Goal: Find specific page/section: Find specific page/section

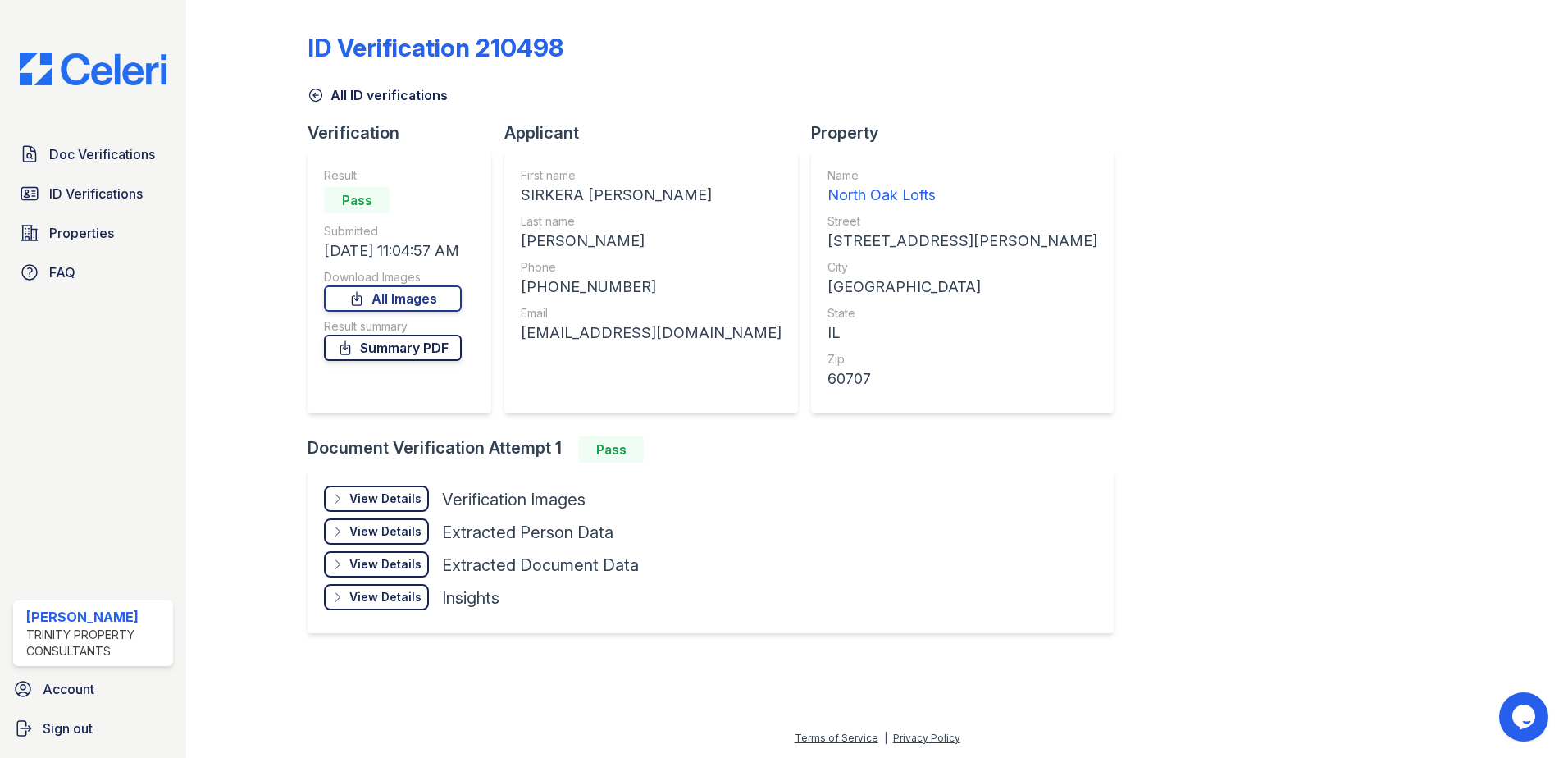
click at [396, 348] on link "Summary PDF" at bounding box center [392, 348] width 137 height 26
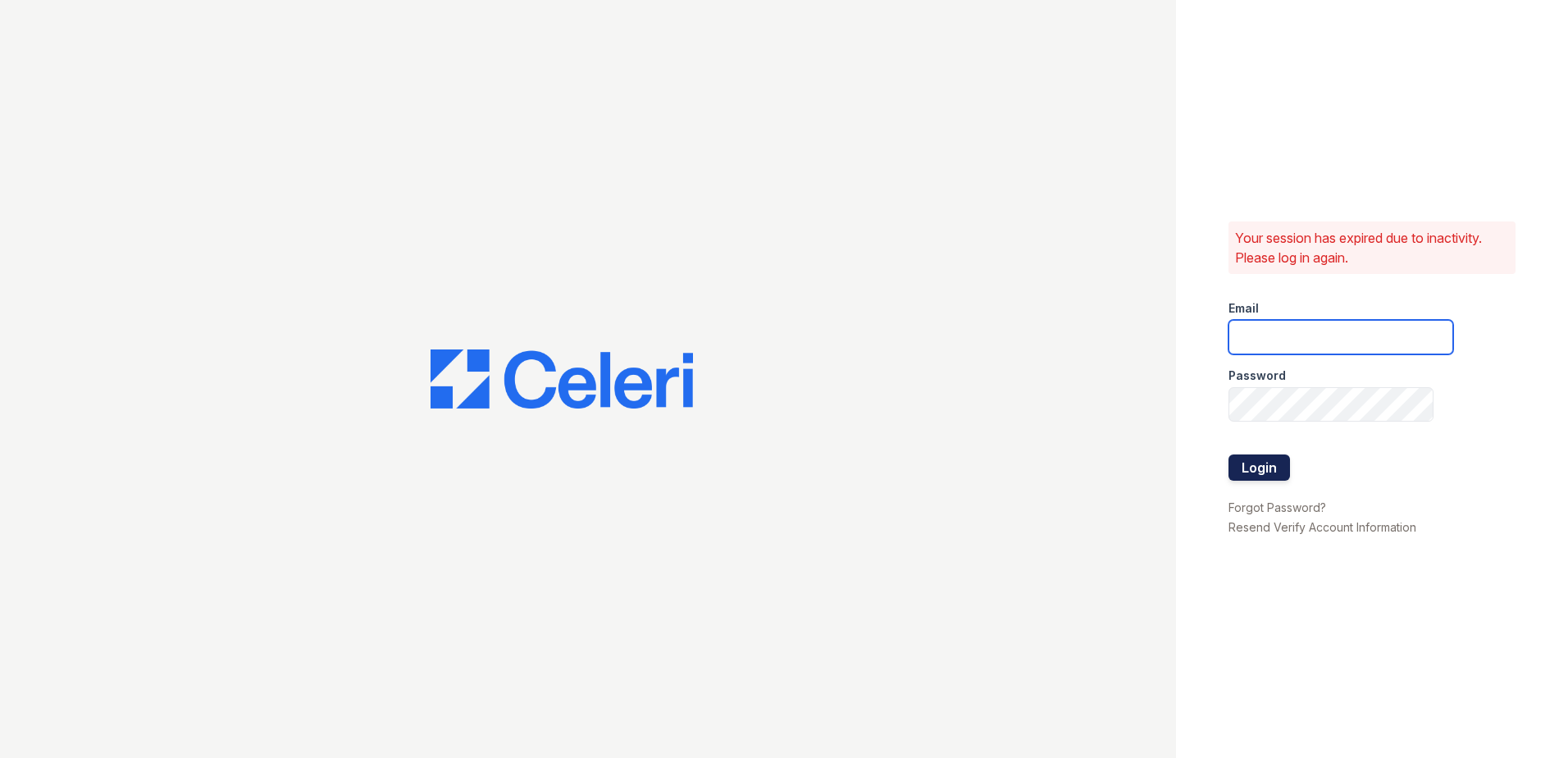
type input "[EMAIL_ADDRESS][PERSON_NAME][DOMAIN_NAME]"
click at [1283, 465] on button "Login" at bounding box center [1259, 468] width 61 height 26
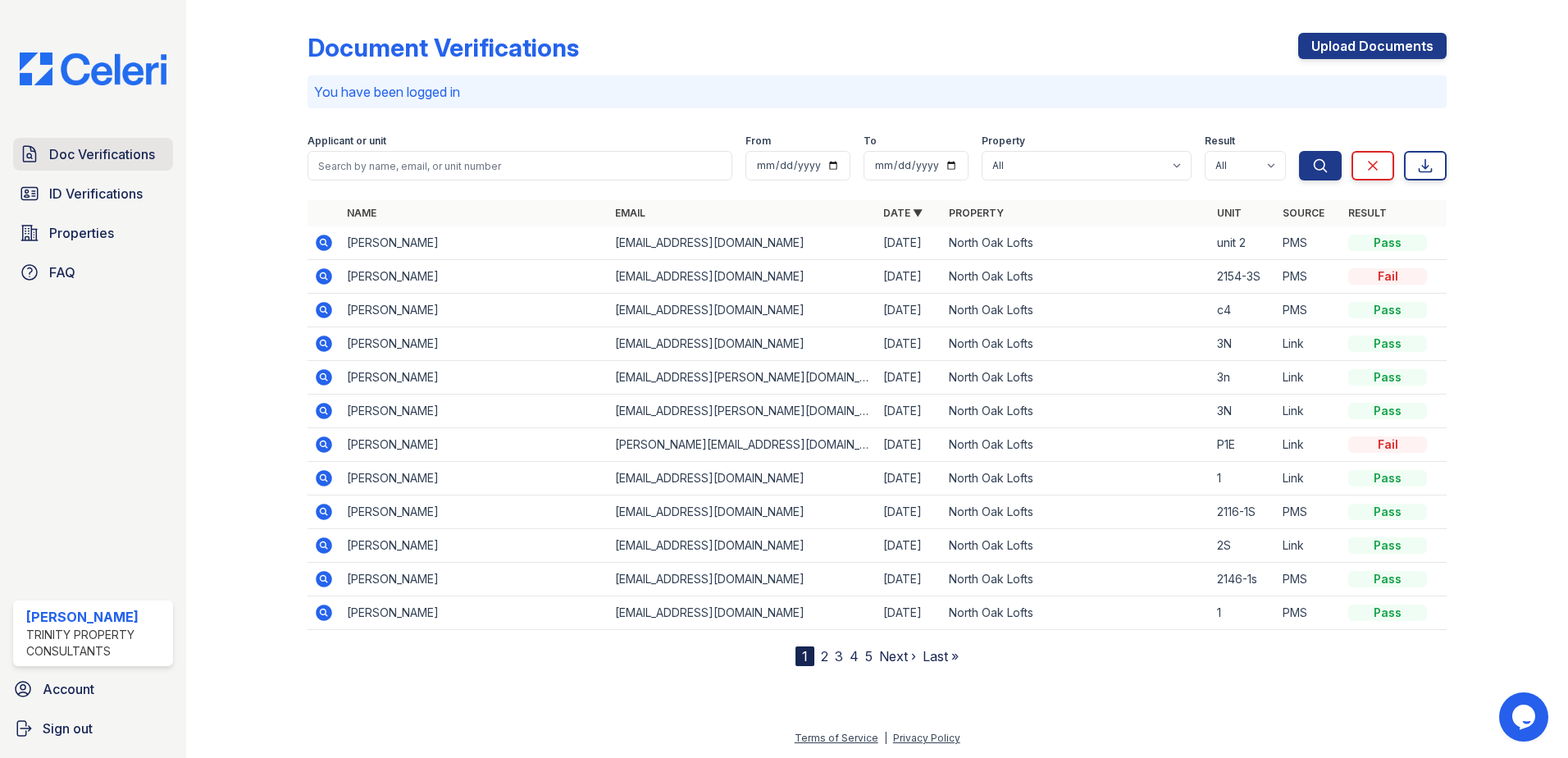
click at [124, 158] on span "Doc Verifications" at bounding box center [102, 154] width 106 height 20
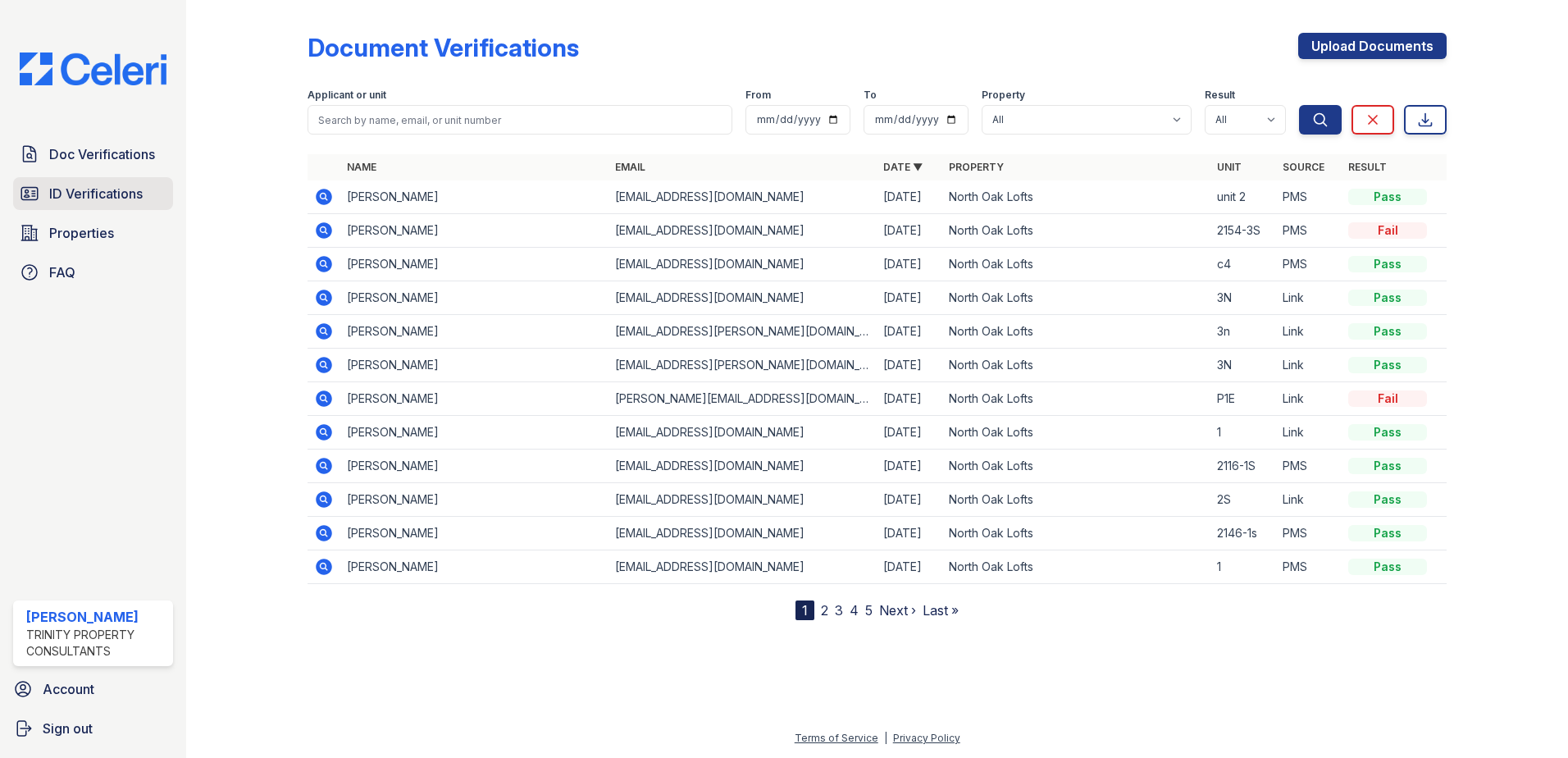
click at [107, 195] on span "ID Verifications" at bounding box center [95, 194] width 94 height 20
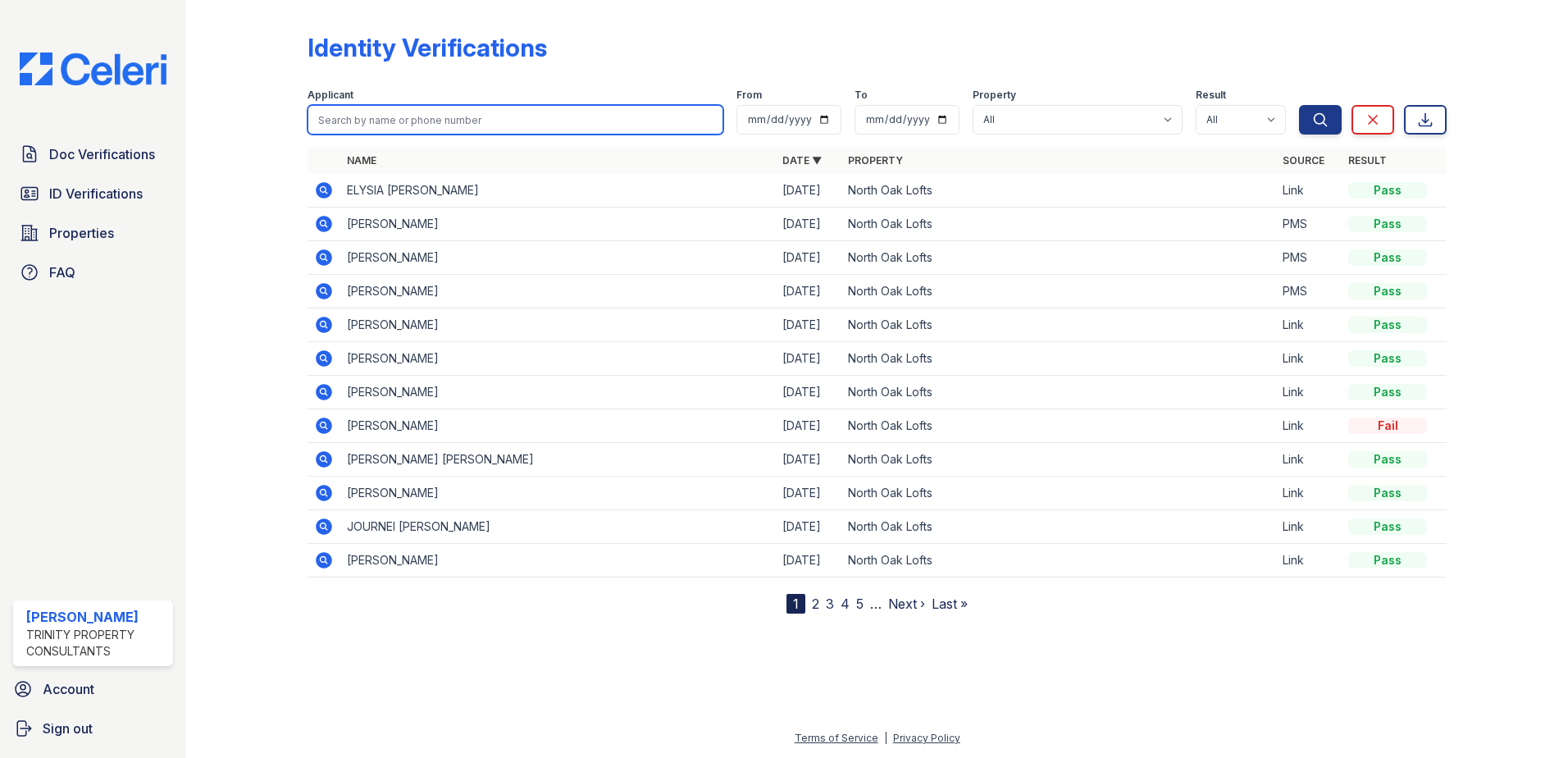
click at [457, 119] on input "search" at bounding box center [515, 120] width 415 height 30
type input "jackson"
click at [1299, 105] on button "Search" at bounding box center [1321, 120] width 43 height 30
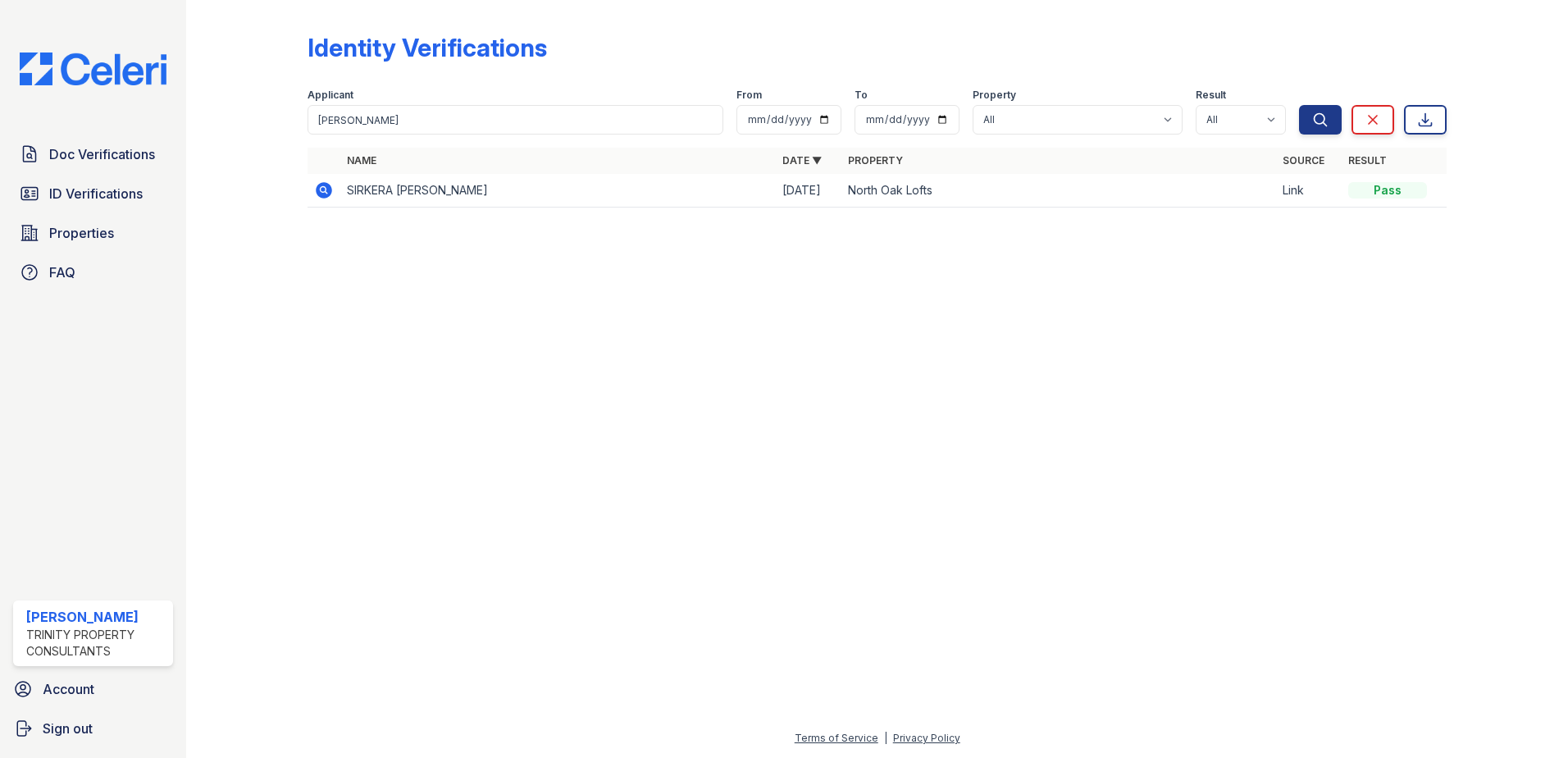
click at [324, 185] on icon at bounding box center [324, 190] width 17 height 17
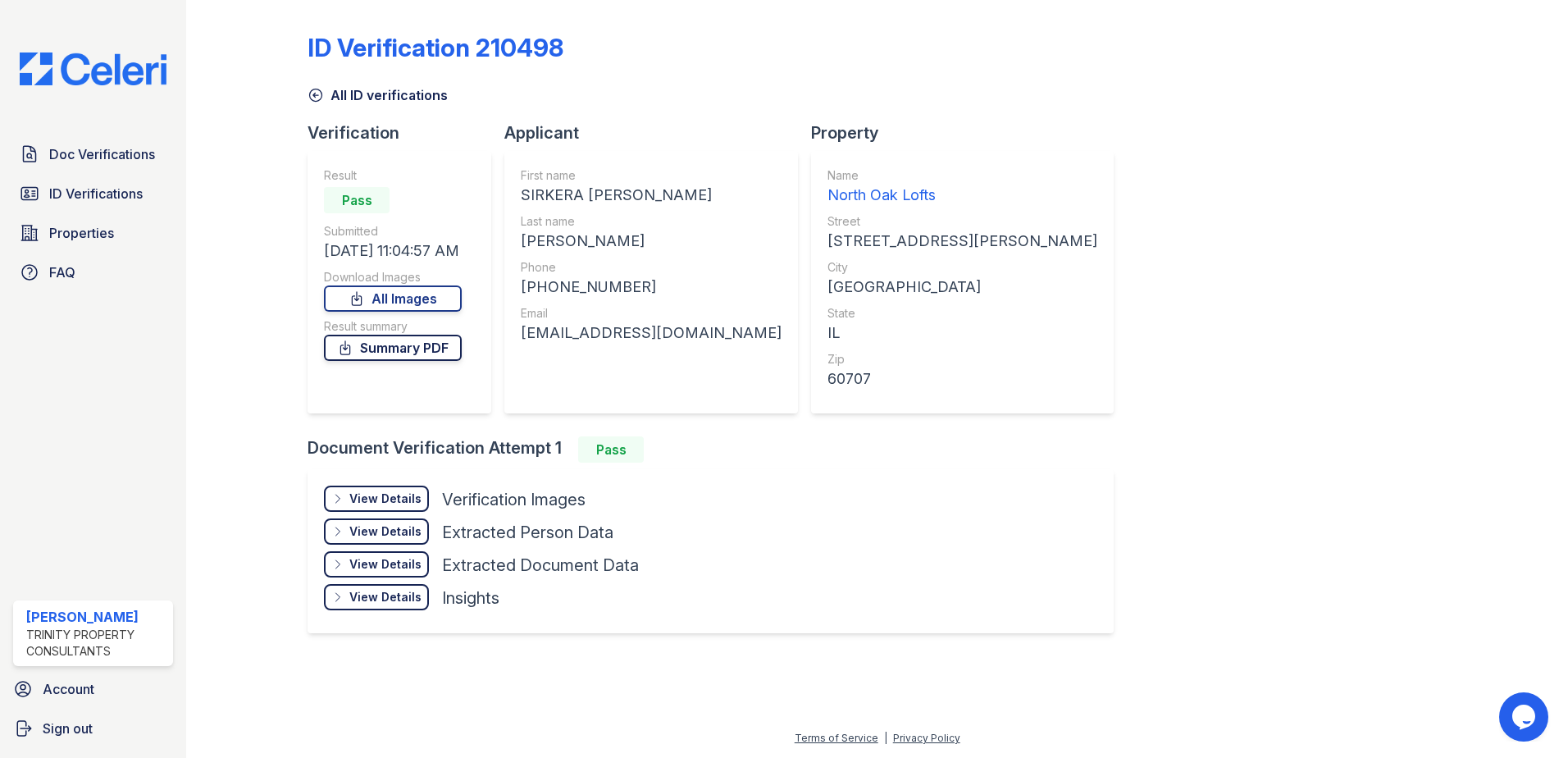
click at [429, 339] on link "Summary PDF" at bounding box center [392, 348] width 137 height 26
click at [61, 185] on span "ID Verifications" at bounding box center [95, 194] width 94 height 20
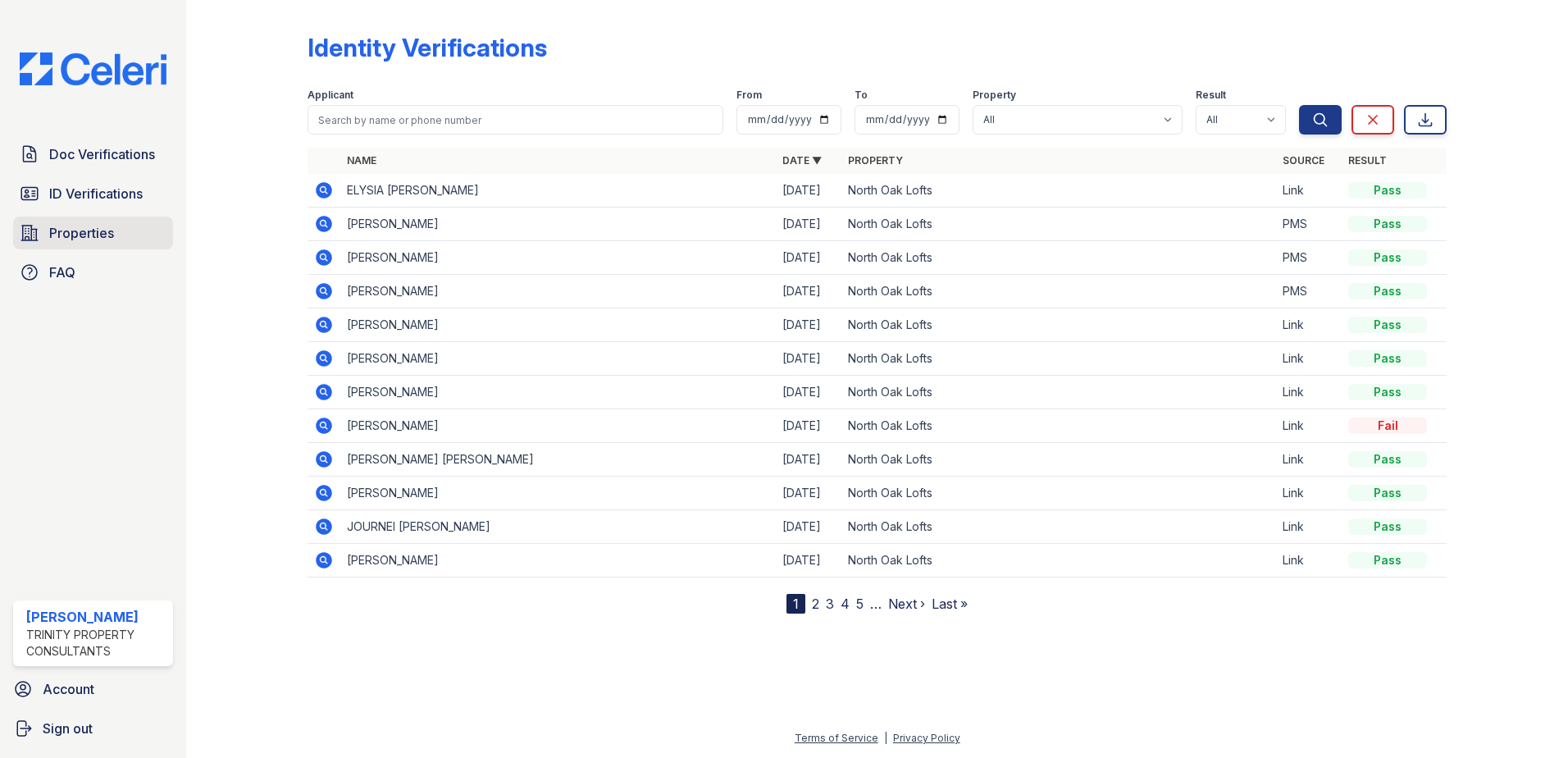
click at [108, 230] on span "Properties" at bounding box center [81, 233] width 65 height 20
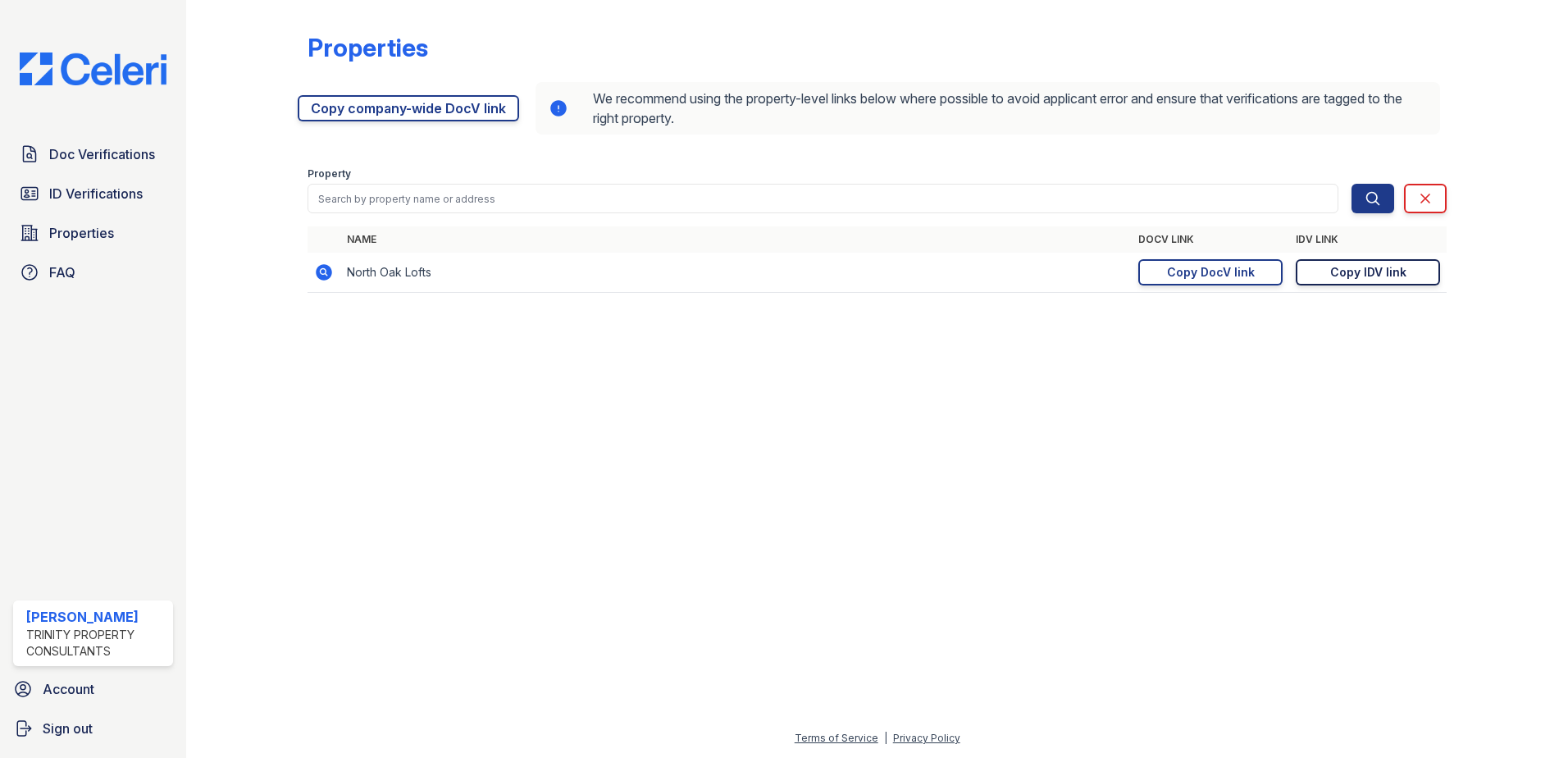
click at [1382, 275] on div "Copy IDV link" at bounding box center [1368, 272] width 76 height 17
click at [114, 184] on span "ID Verifications" at bounding box center [95, 194] width 94 height 20
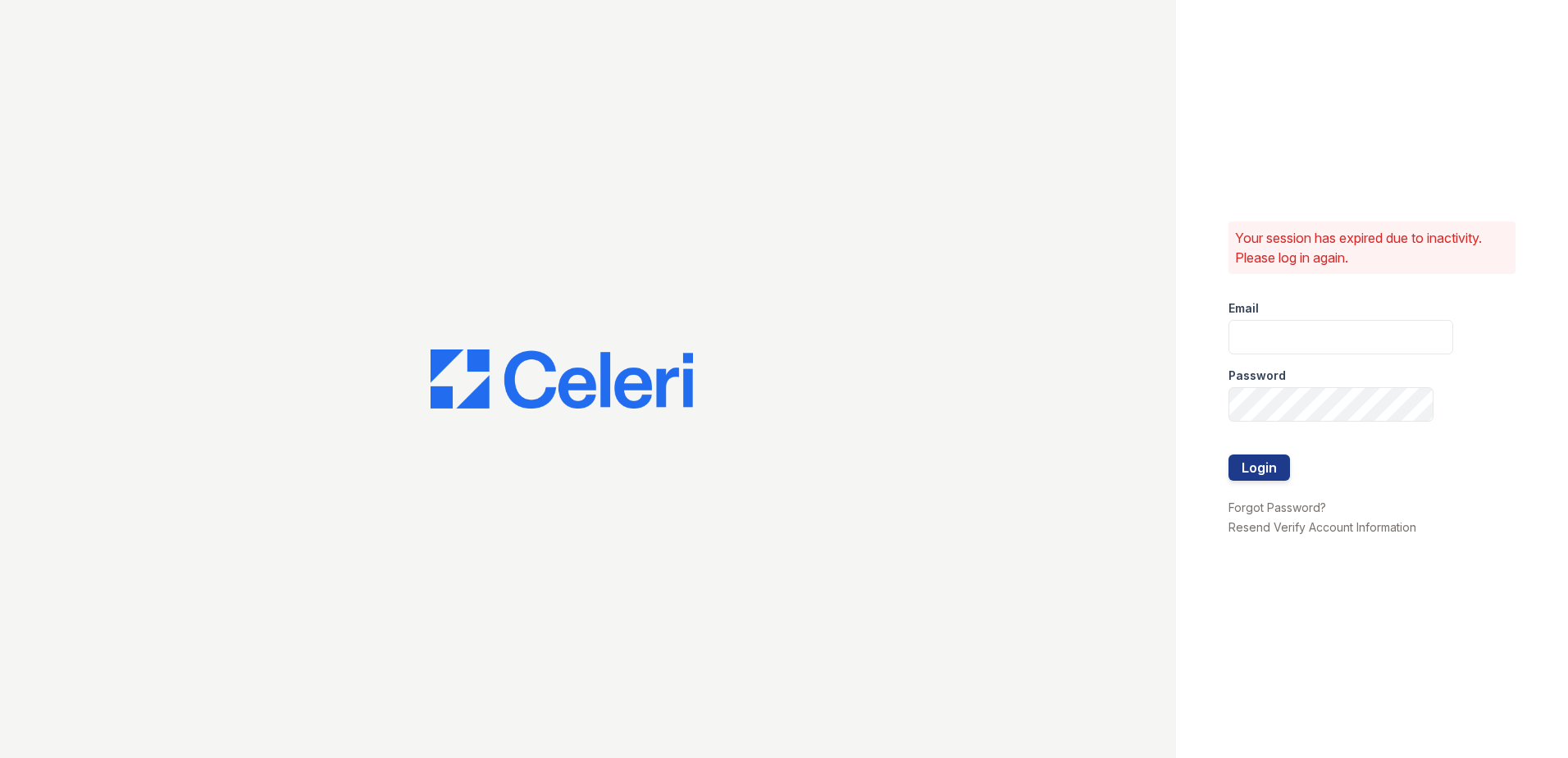
type input "dayana.vasquez@trinity-pm.com"
click at [1268, 471] on button "Login" at bounding box center [1259, 468] width 61 height 26
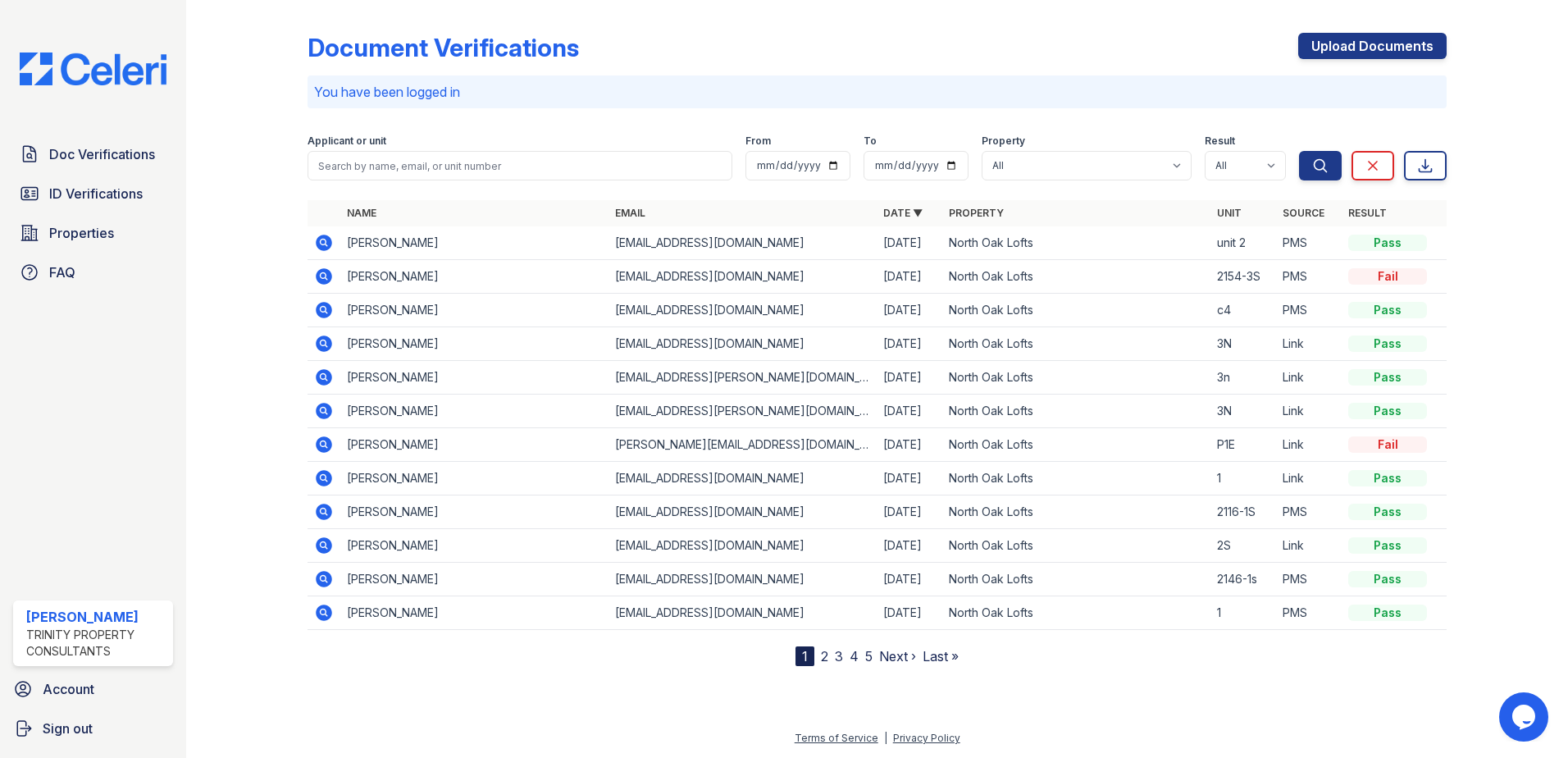
click at [325, 243] on icon at bounding box center [324, 242] width 20 height 20
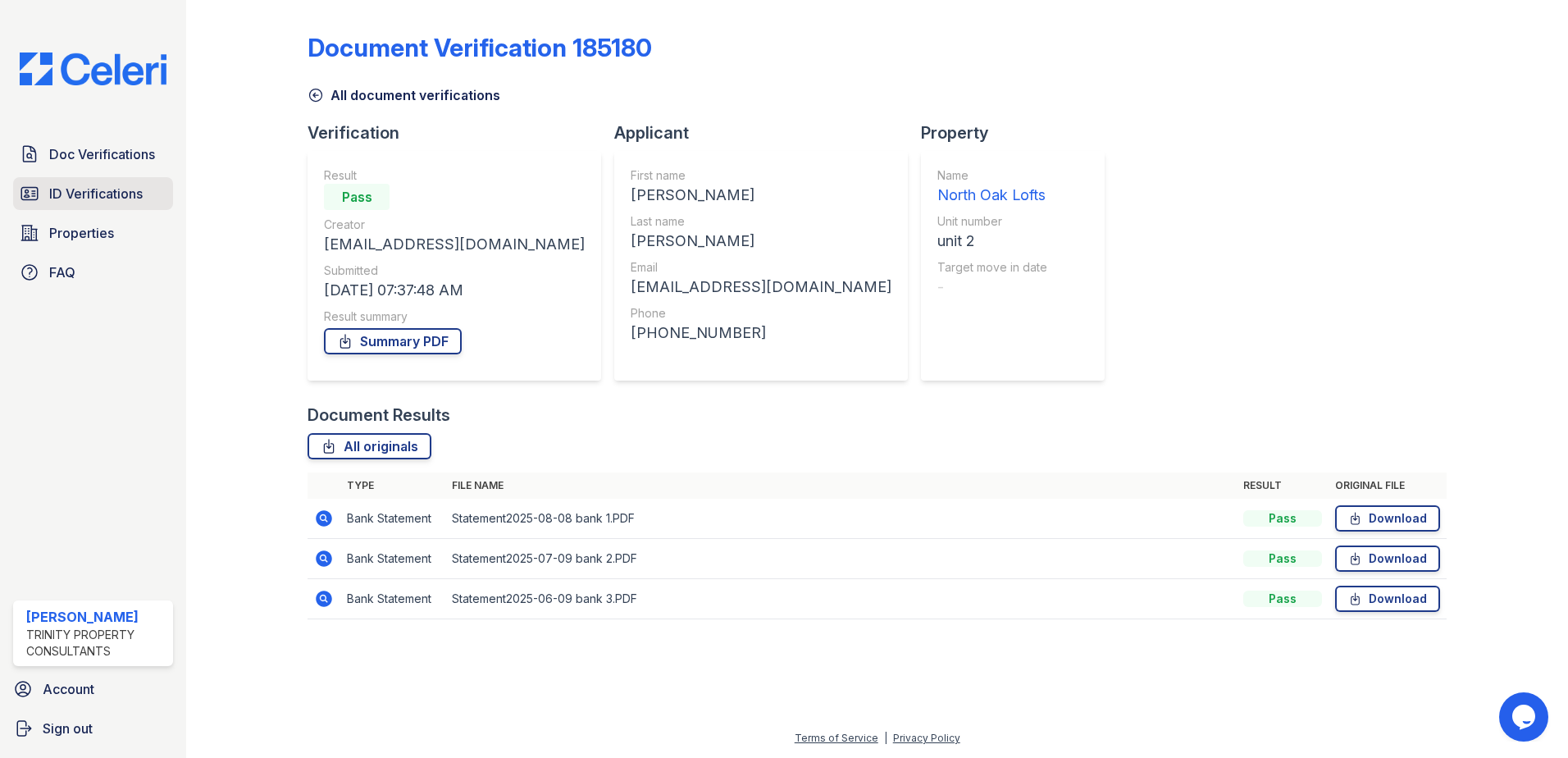
click at [94, 190] on span "ID Verifications" at bounding box center [95, 194] width 94 height 20
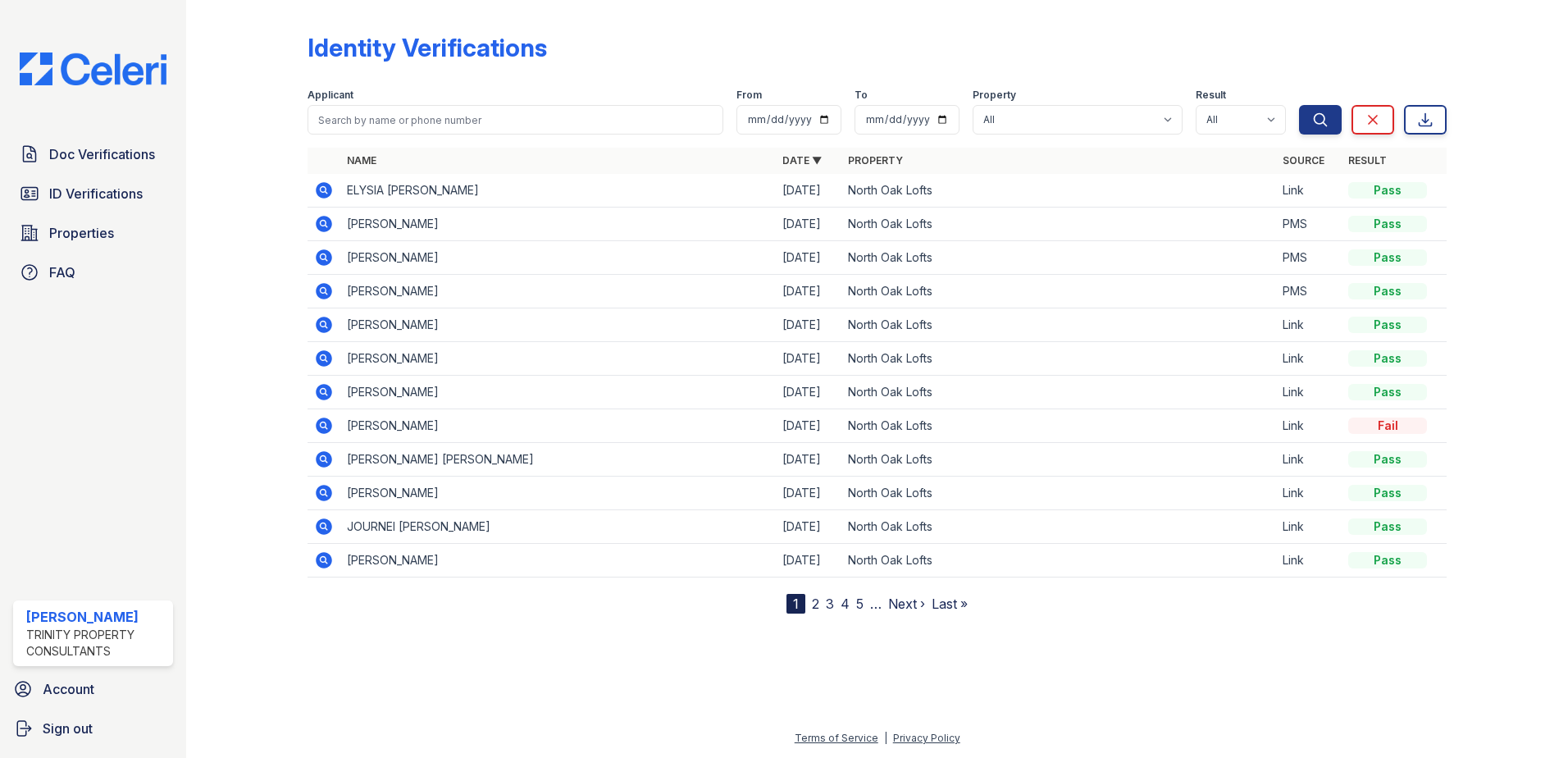
click at [329, 254] on icon at bounding box center [324, 257] width 17 height 17
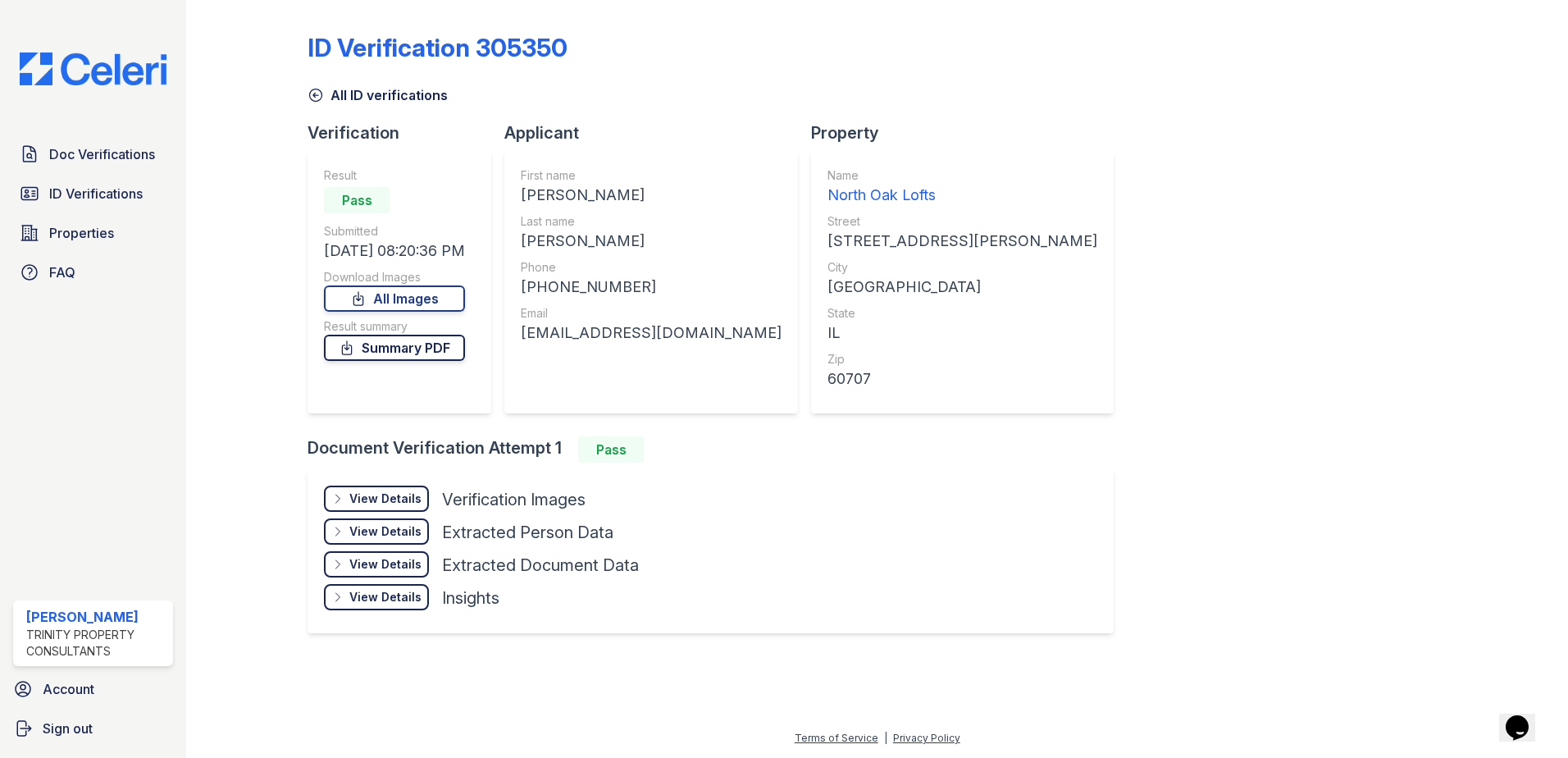
click at [396, 343] on link "Summary PDF" at bounding box center [394, 348] width 141 height 26
